Goal: Transaction & Acquisition: Subscribe to service/newsletter

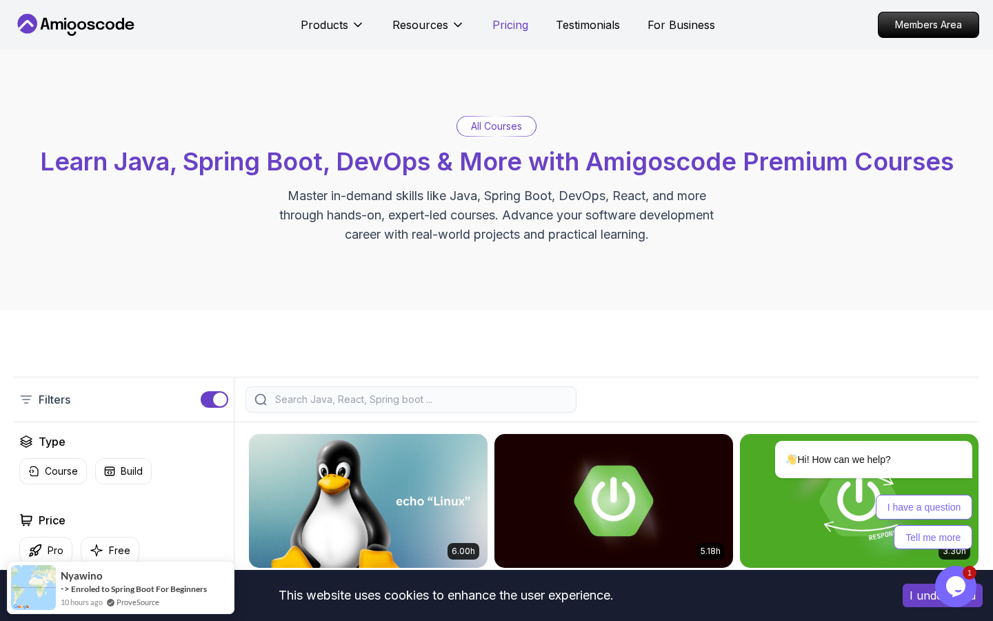
click at [506, 25] on p "Pricing" at bounding box center [510, 25] width 36 height 17
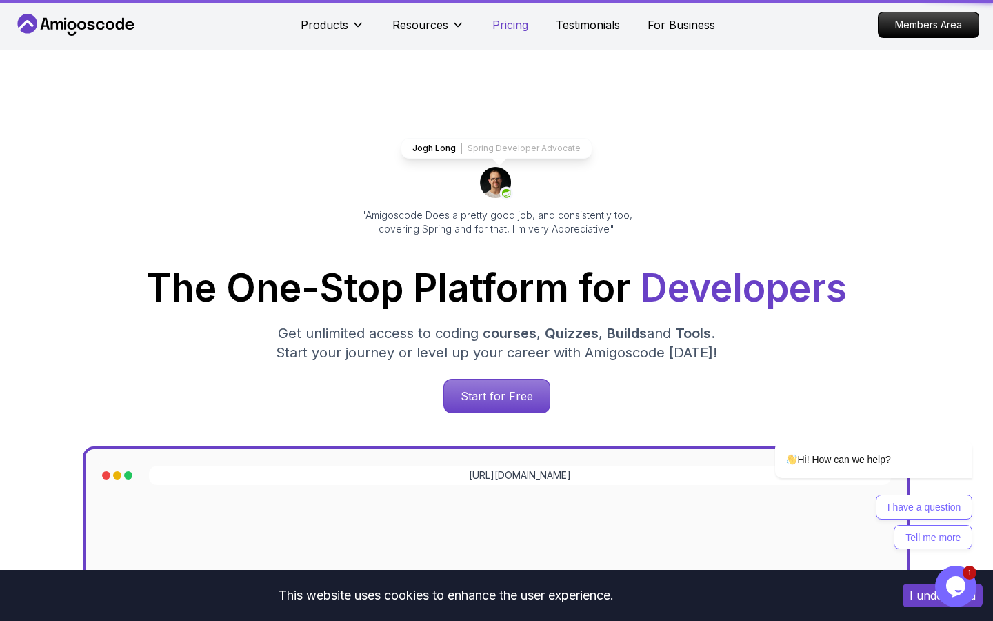
scroll to position [2978, 0]
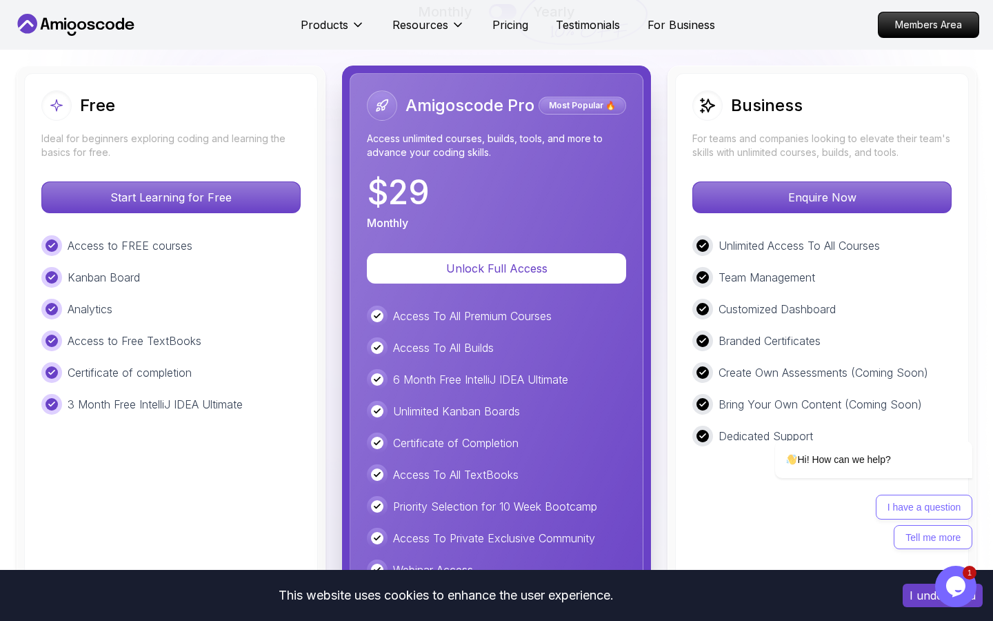
scroll to position [3111, 0]
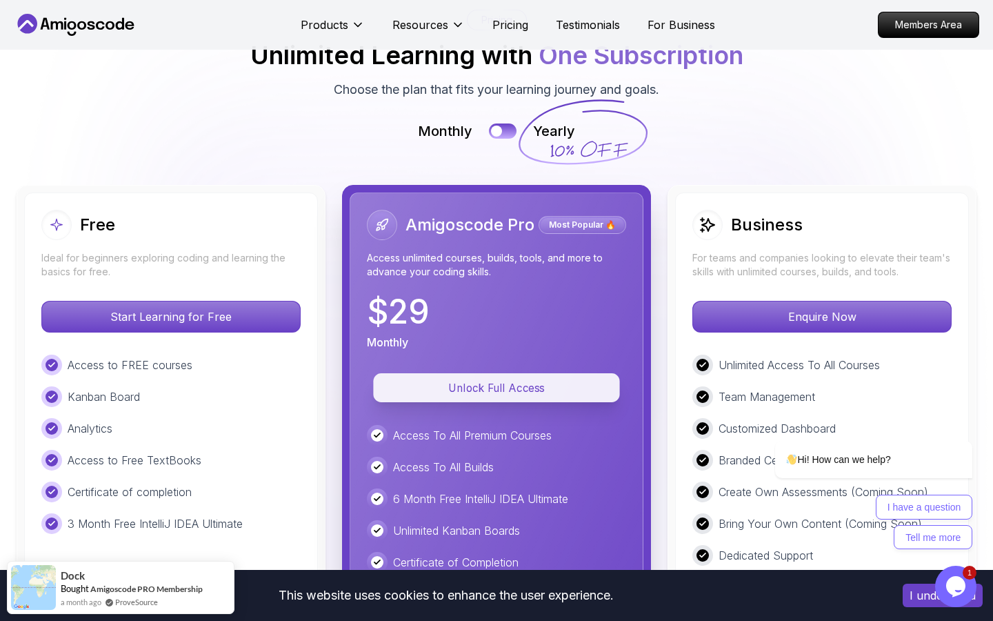
click at [512, 380] on p "Unlock Full Access" at bounding box center [496, 388] width 215 height 16
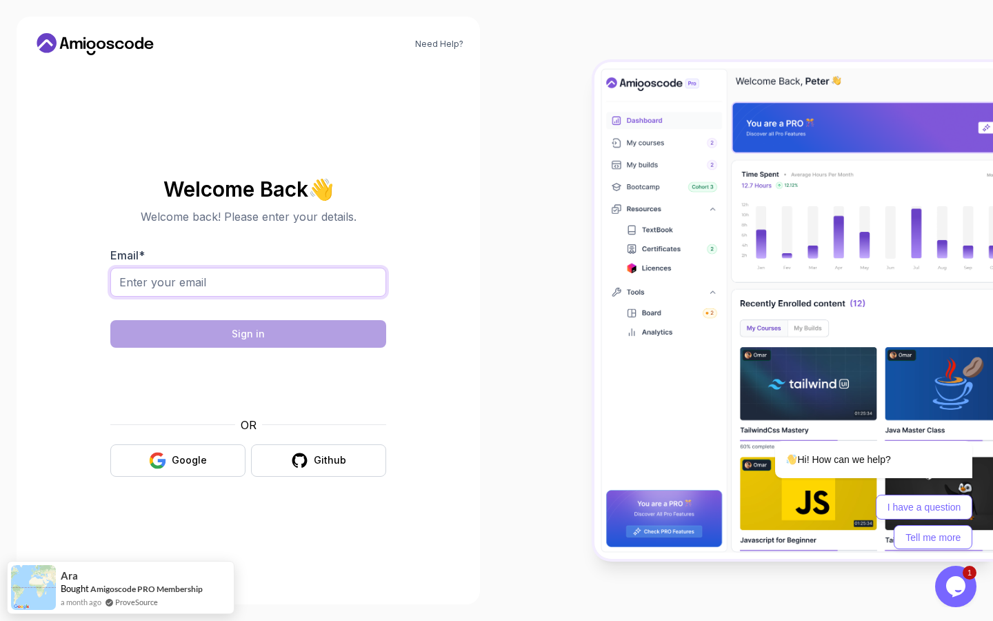
click at [265, 274] on input "Email *" at bounding box center [248, 282] width 276 height 29
click at [345, 456] on button "Github" at bounding box center [318, 460] width 135 height 32
